Goal: Information Seeking & Learning: Learn about a topic

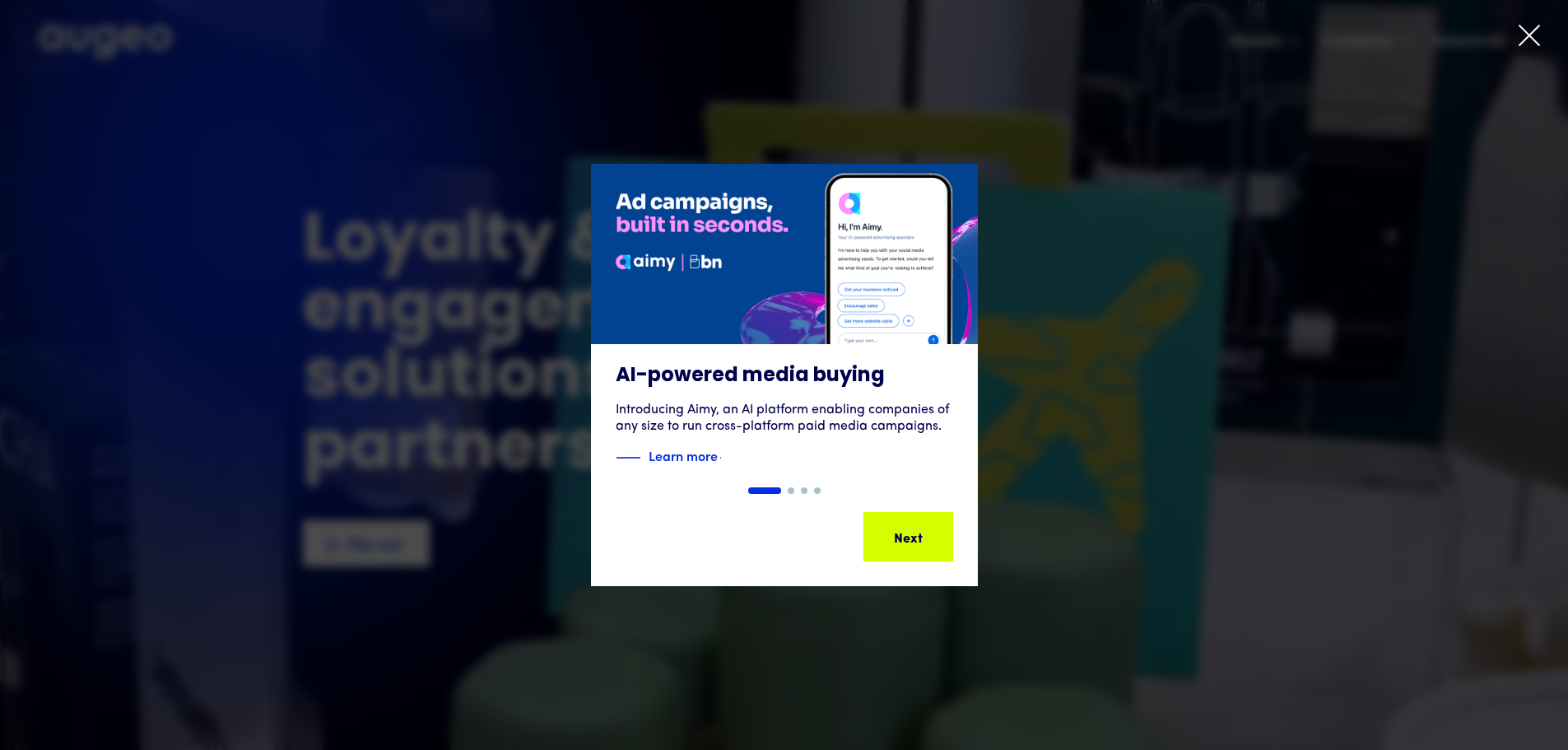
click at [1528, 42] on icon at bounding box center [1529, 35] width 25 height 25
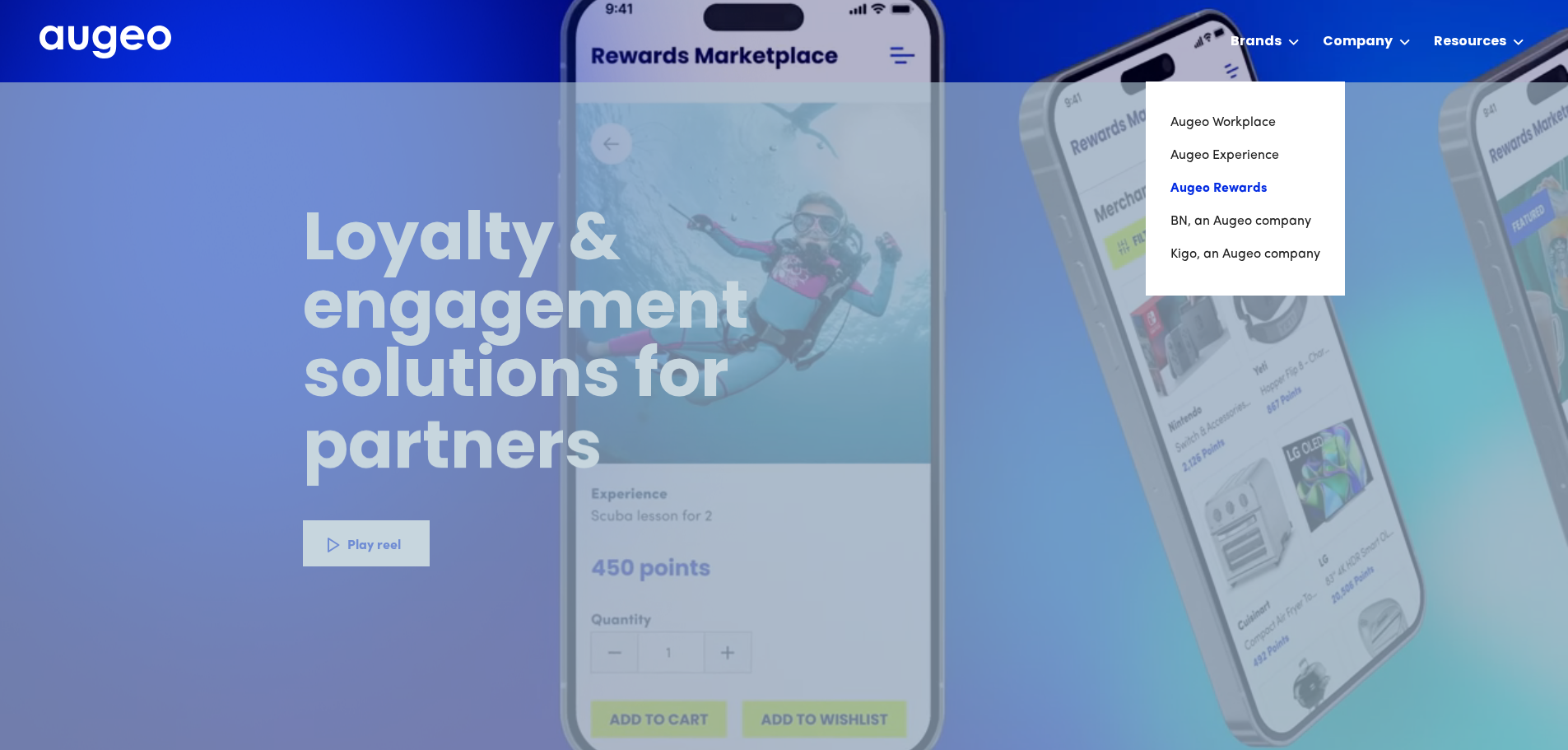
click at [1242, 182] on link "Augeo Rewards" at bounding box center [1245, 188] width 150 height 33
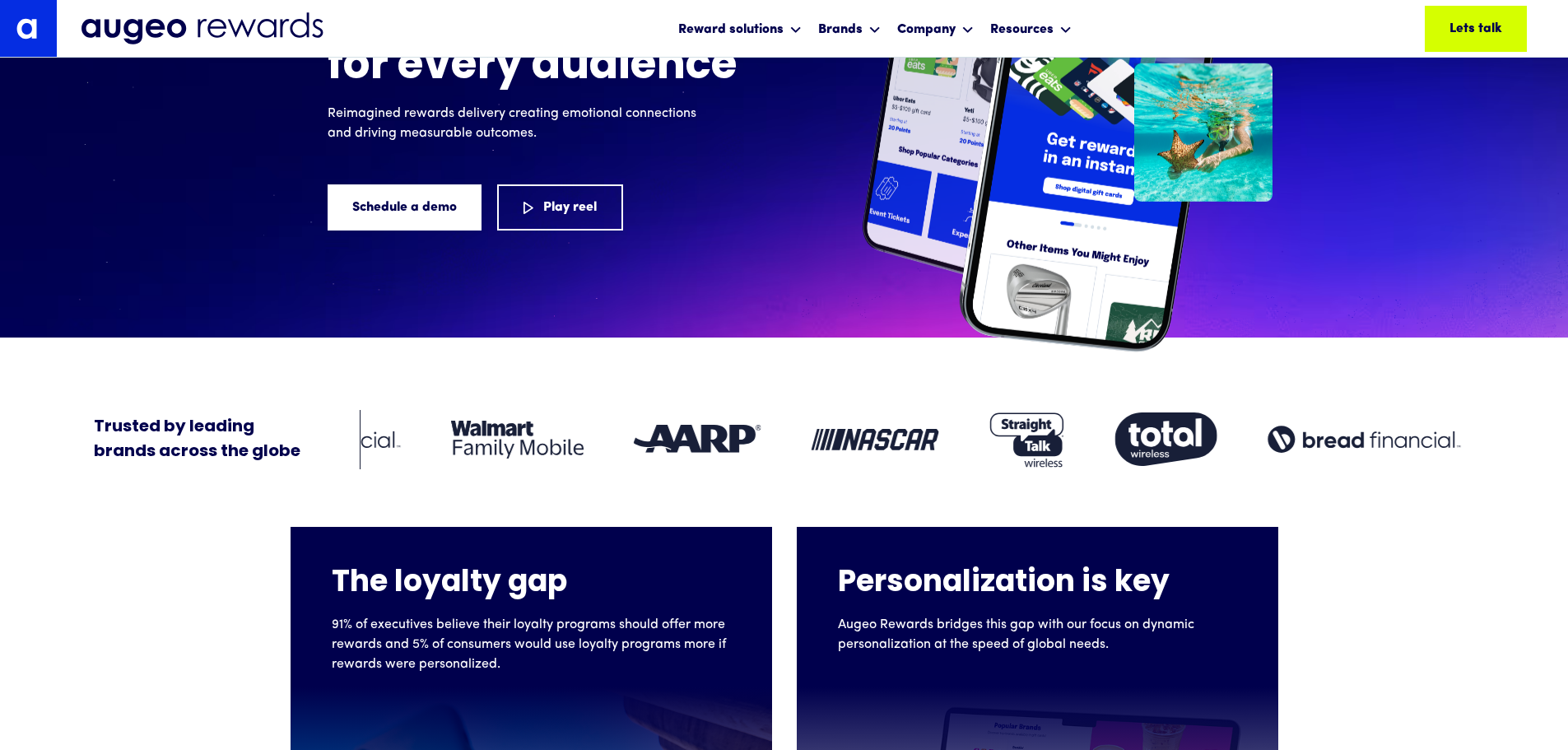
scroll to position [195, 0]
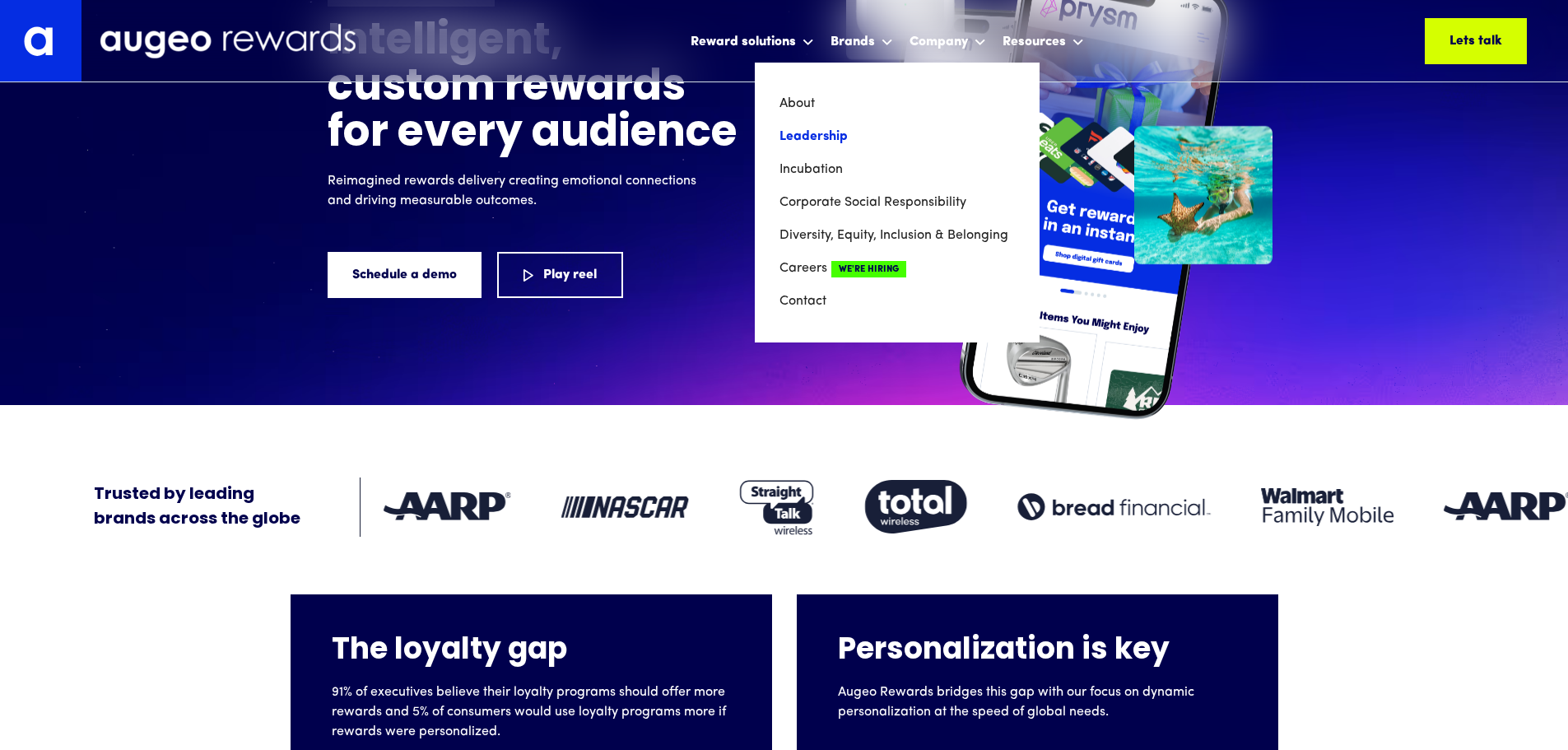
click at [840, 134] on link "Leadership" at bounding box center [897, 136] width 235 height 33
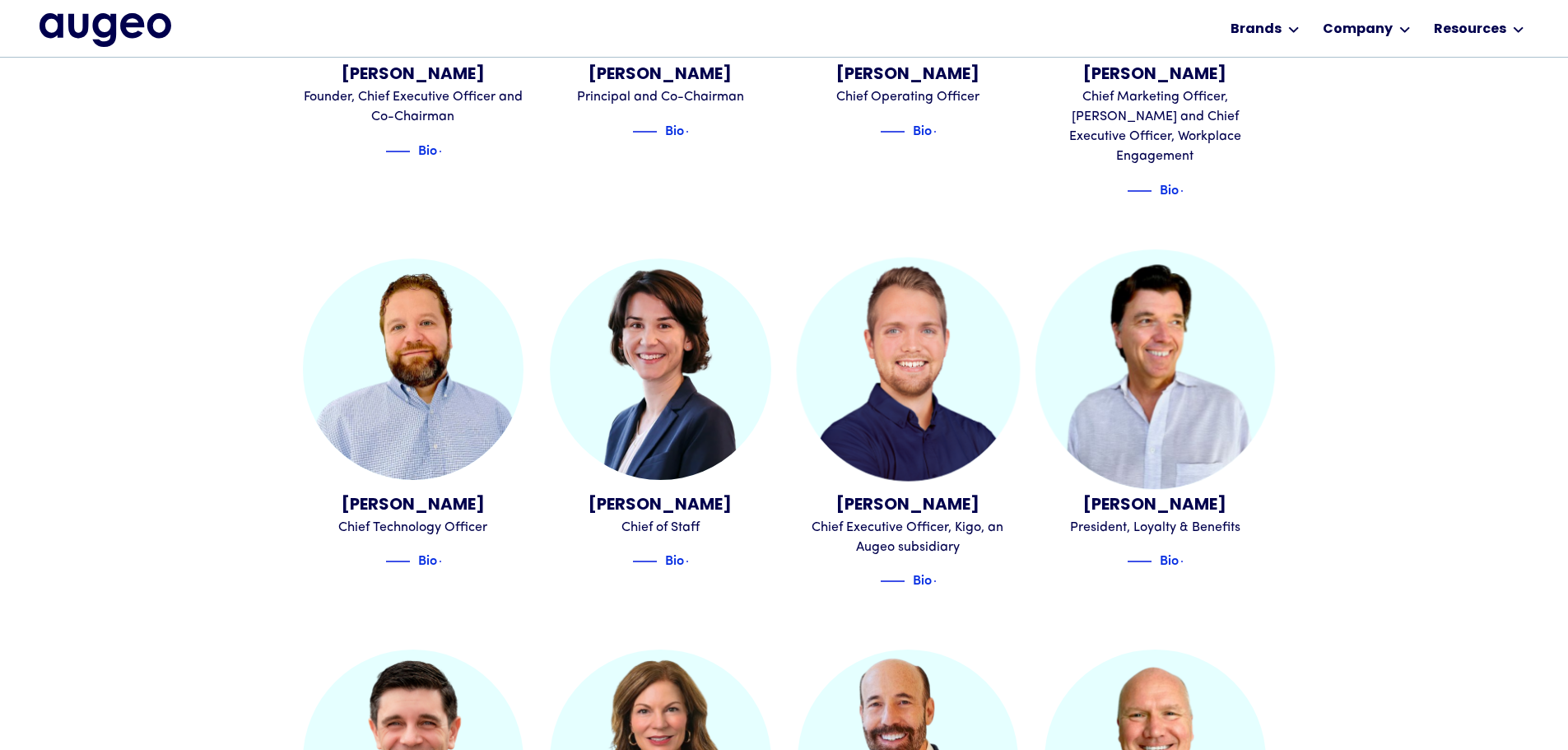
scroll to position [830, 0]
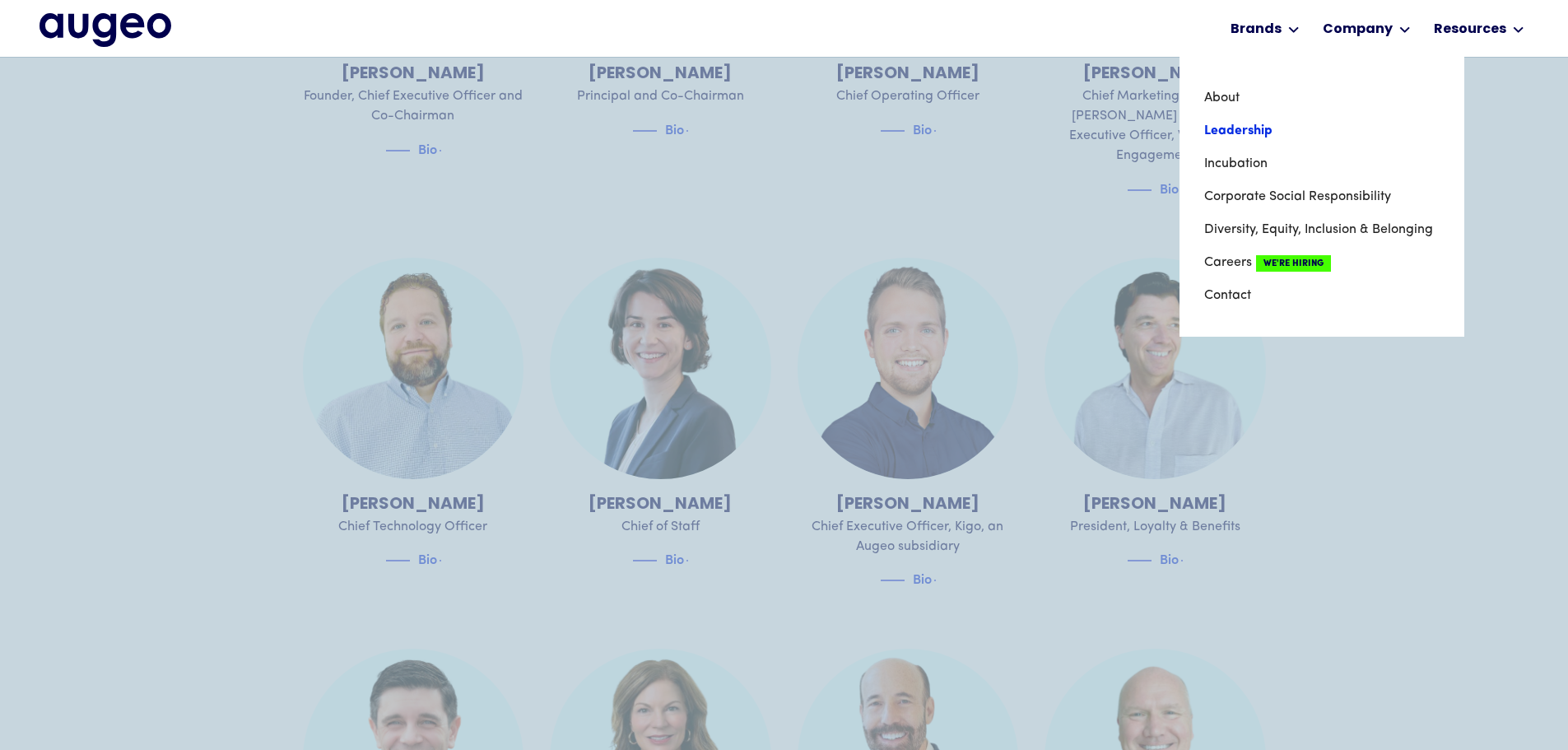
click at [1230, 129] on link "Leadership" at bounding box center [1321, 130] width 235 height 33
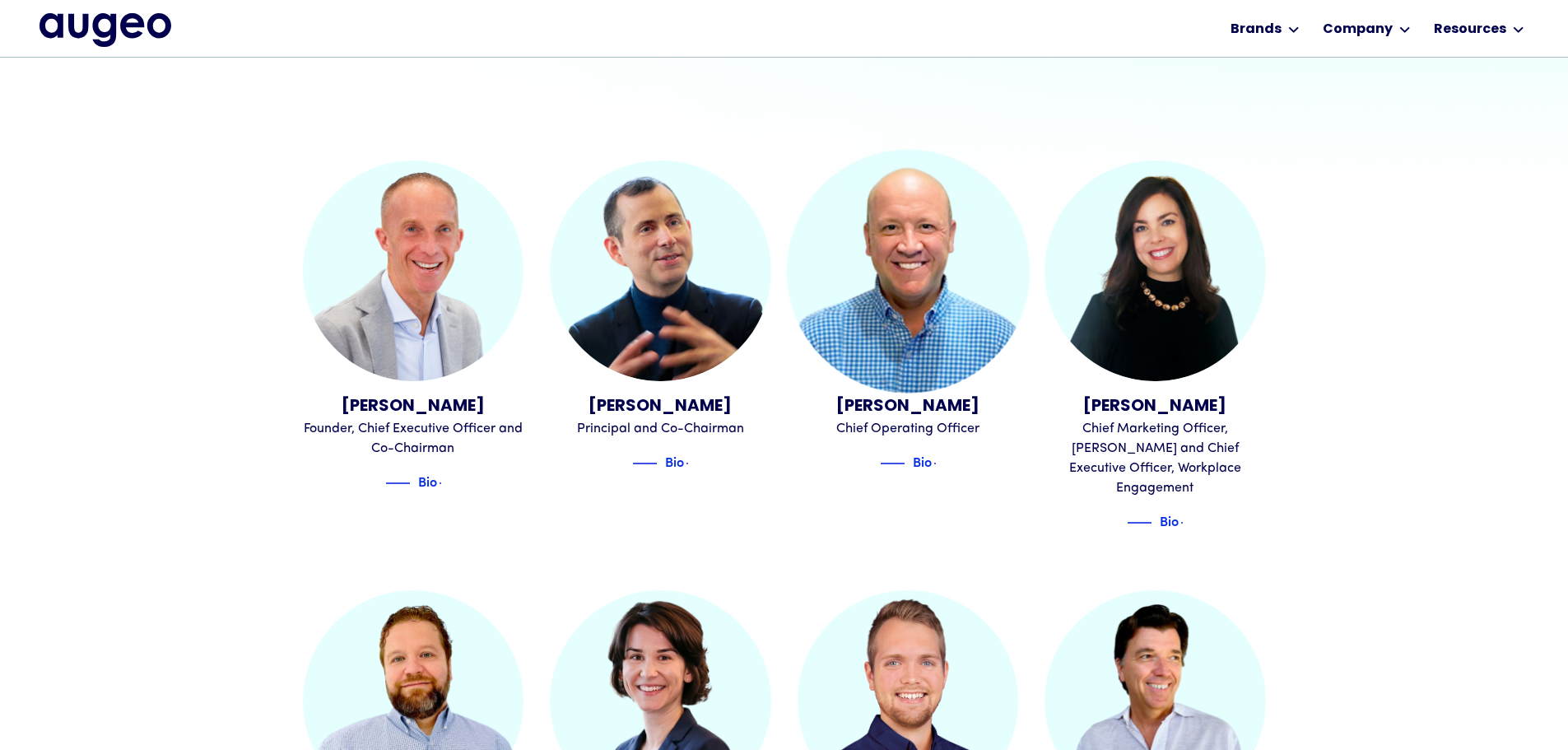
scroll to position [498, 0]
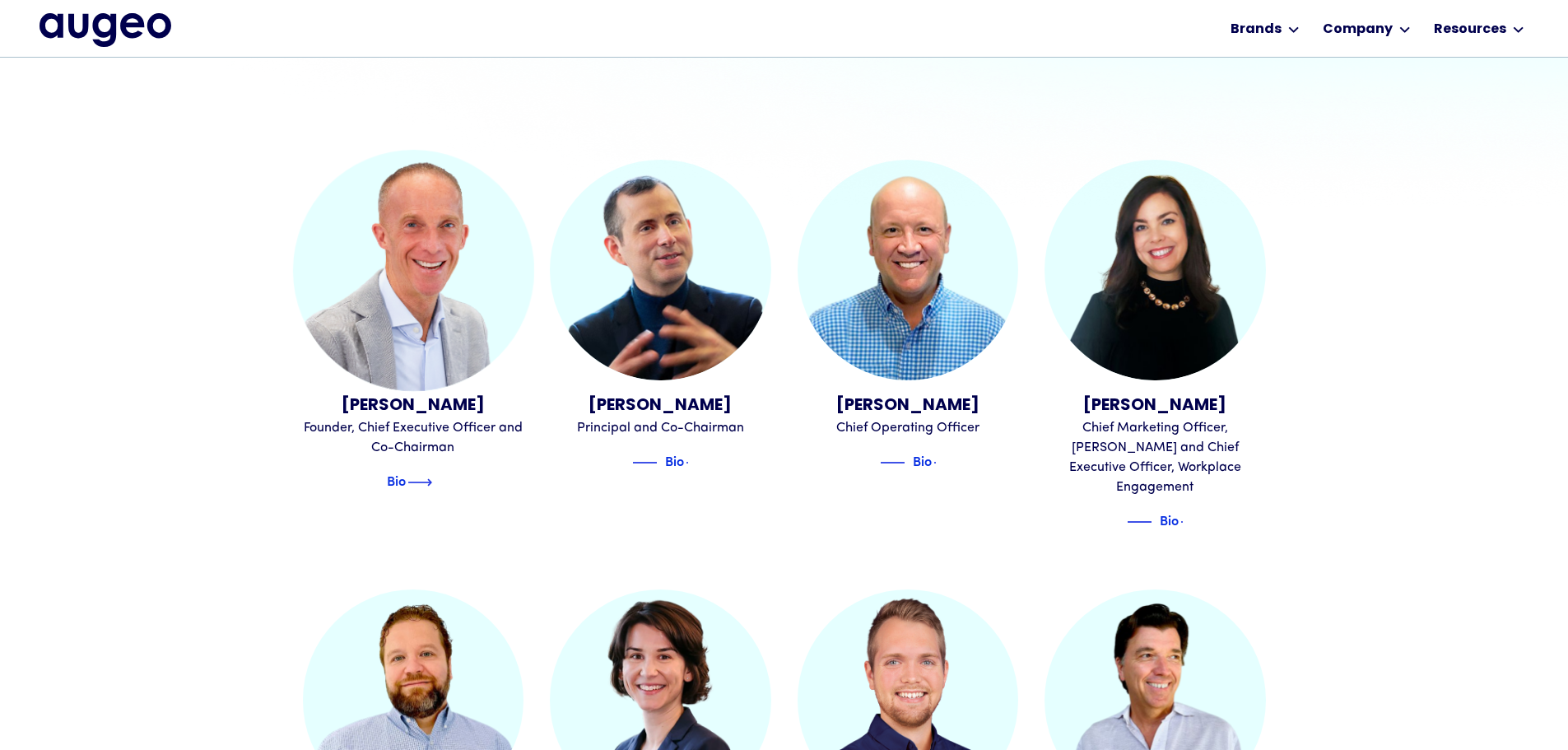
click at [427, 473] on img at bounding box center [420, 482] width 25 height 20
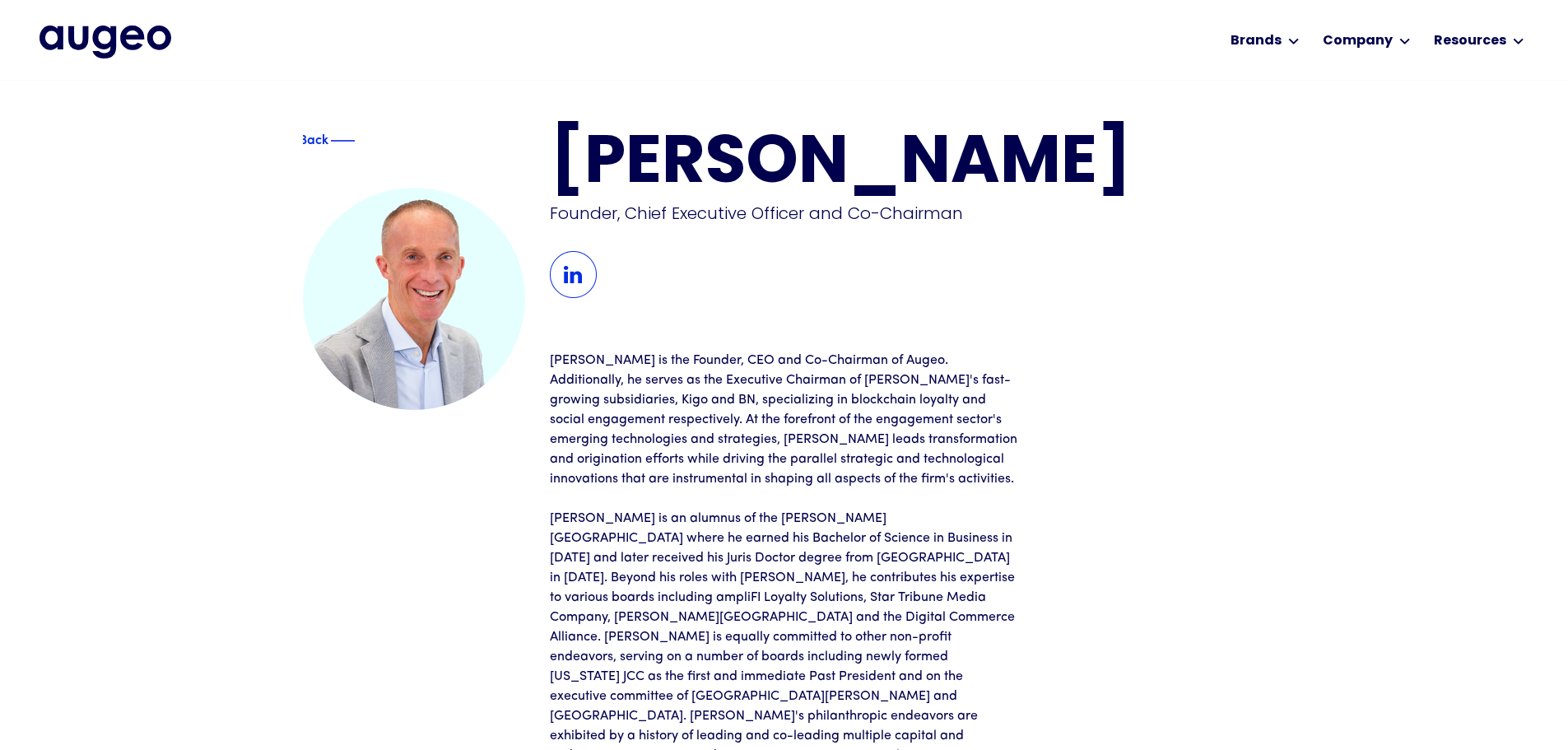
scroll to position [1, 0]
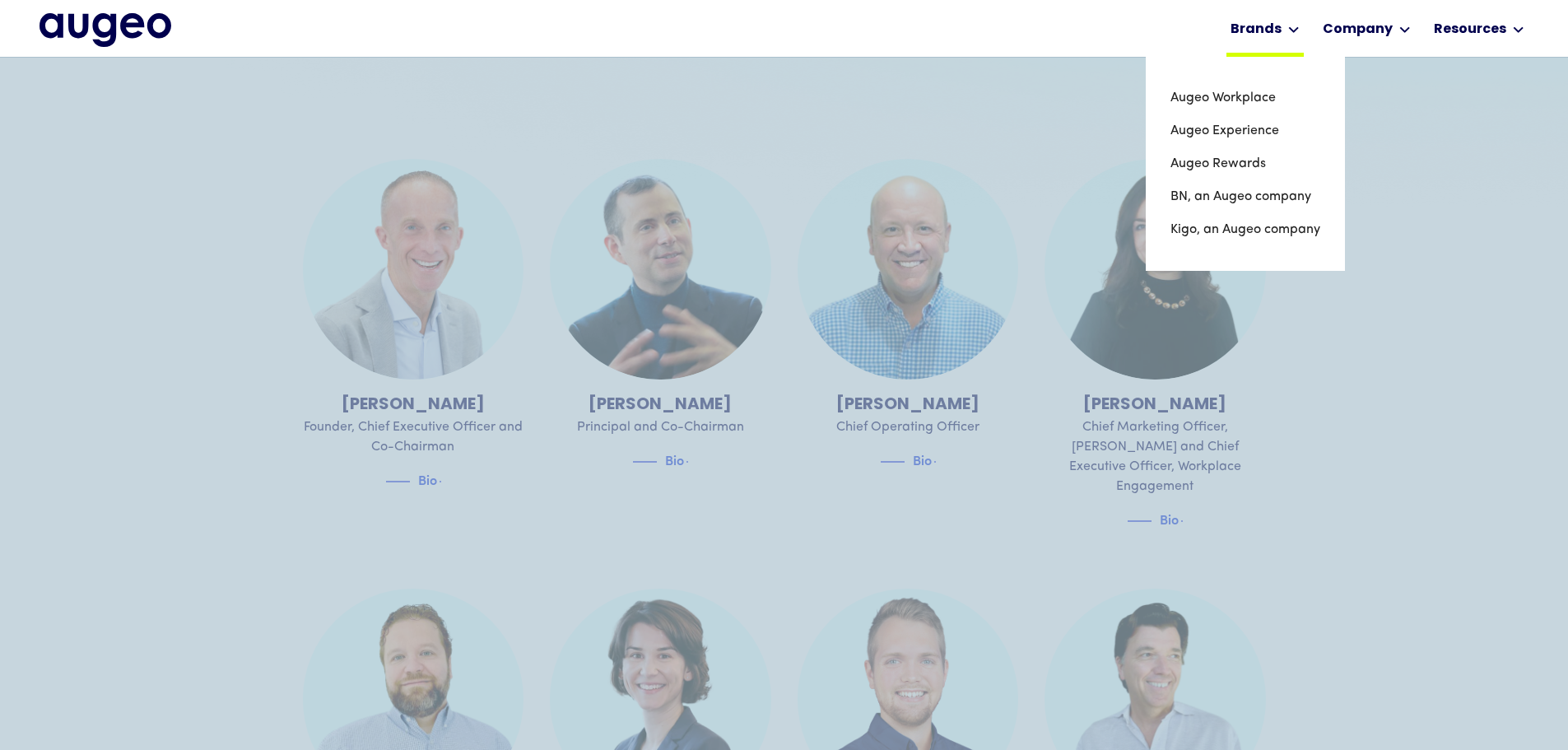
scroll to position [498, 0]
click at [1219, 160] on link "Augeo Rewards" at bounding box center [1245, 163] width 150 height 33
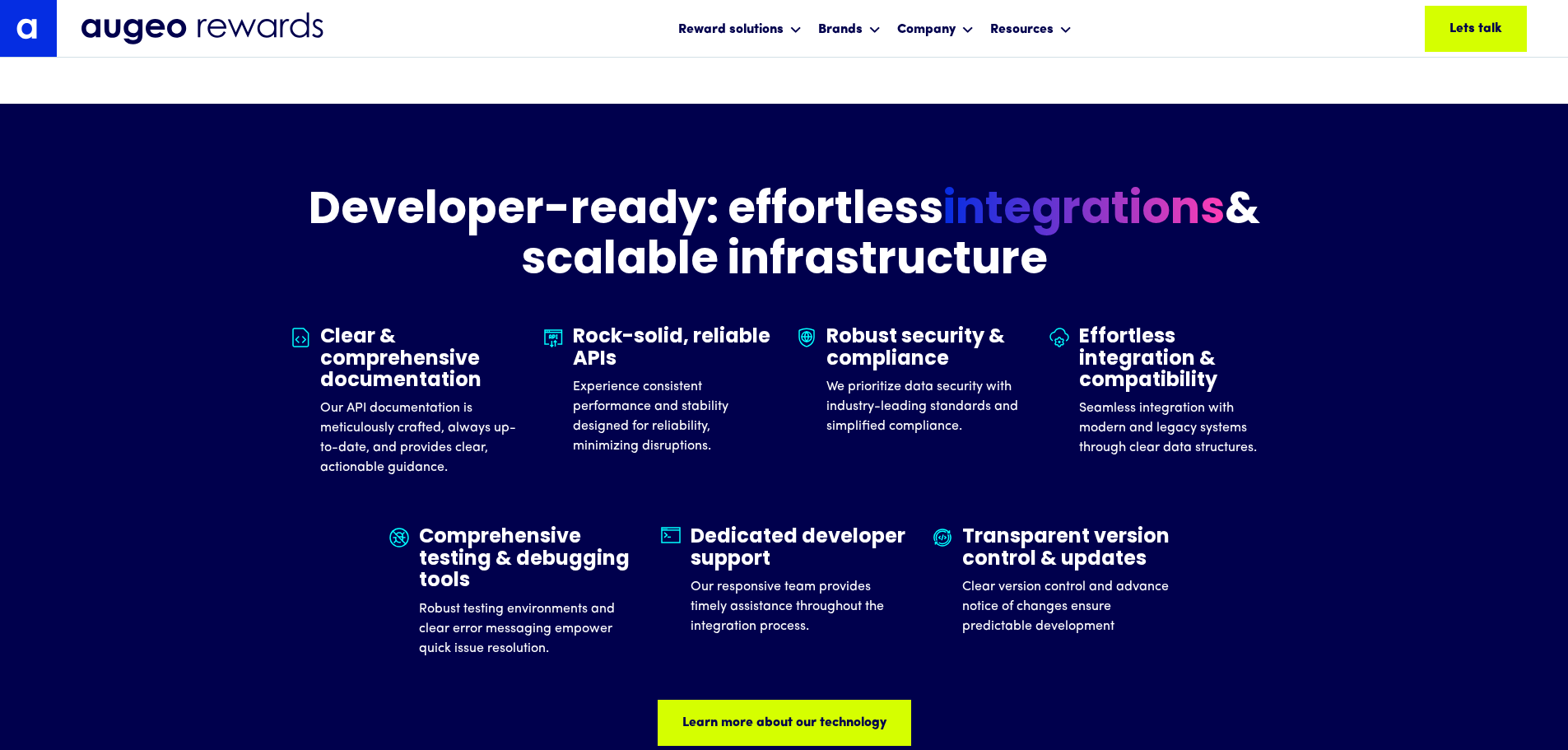
scroll to position [4984, 0]
